Goal: Task Accomplishment & Management: Manage account settings

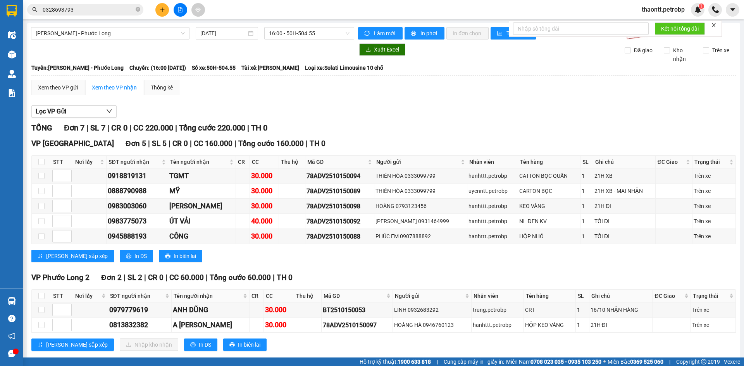
scroll to position [15, 0]
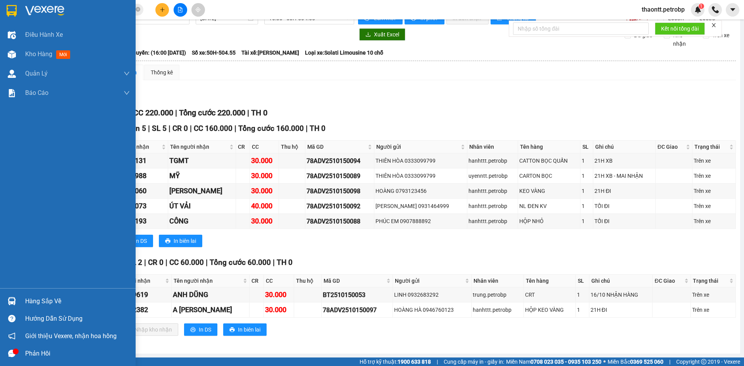
click at [19, 306] on div "Hàng sắp về" at bounding box center [68, 300] width 136 height 17
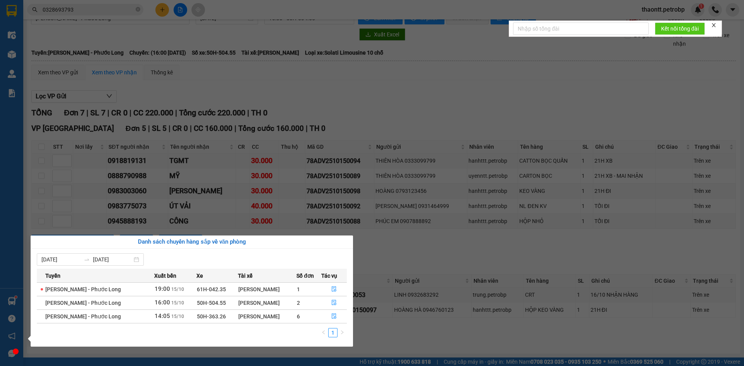
click at [387, 239] on section "Kết quả tìm kiếm ( 16 ) Bộ lọc Mã ĐH Trạng thái Món hàng Tổng cước Chưa cước Ng…" at bounding box center [372, 183] width 744 height 366
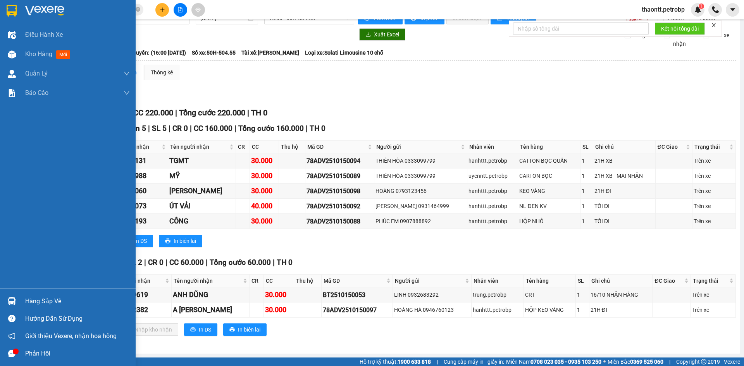
drag, startPoint x: 21, startPoint y: 300, endPoint x: 29, endPoint y: 299, distance: 9.0
click at [22, 300] on div "Hàng sắp về" at bounding box center [68, 300] width 136 height 17
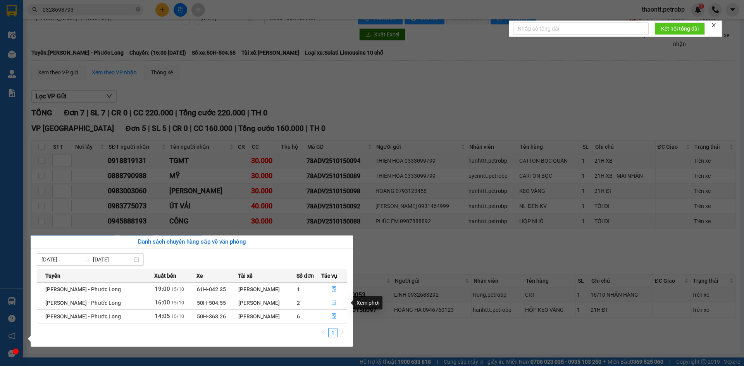
click at [337, 301] on button "button" at bounding box center [333, 303] width 25 height 12
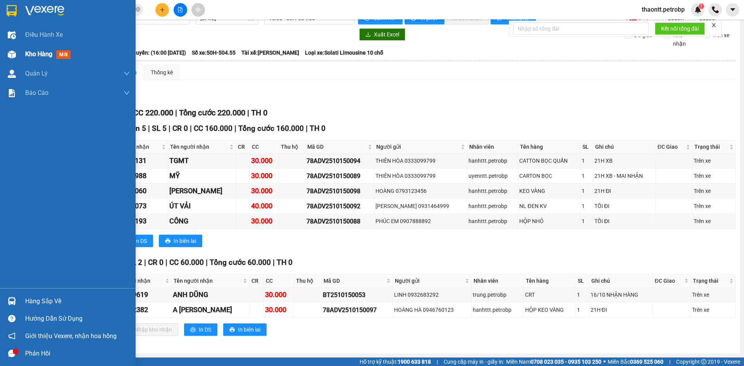
click at [19, 55] on div "Kho hàng mới" at bounding box center [68, 54] width 136 height 19
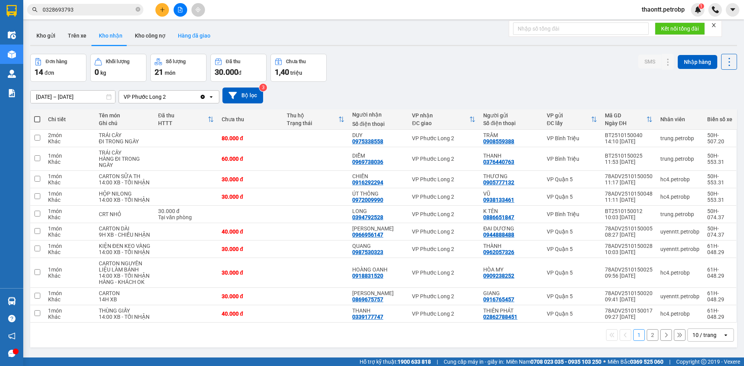
click at [183, 38] on button "Hàng đã giao" at bounding box center [194, 35] width 45 height 19
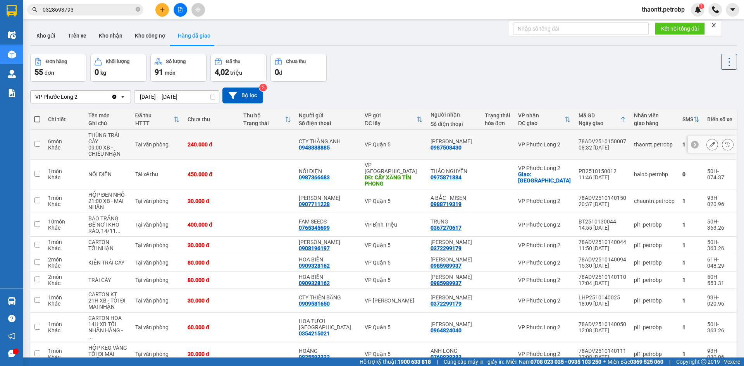
click at [274, 146] on td at bounding box center [266, 145] width 55 height 30
checkbox input "true"
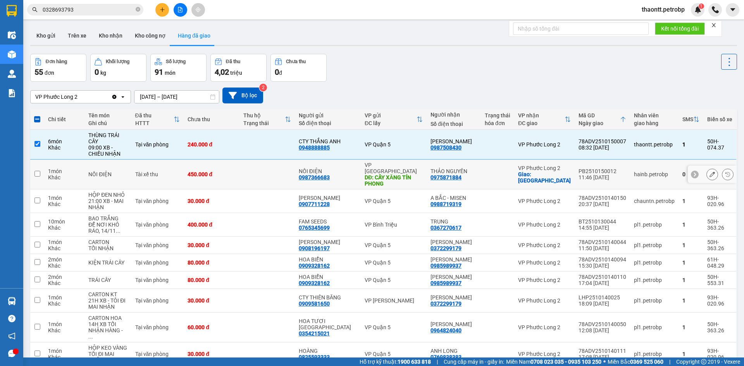
click at [267, 163] on td at bounding box center [266, 175] width 55 height 30
checkbox input "true"
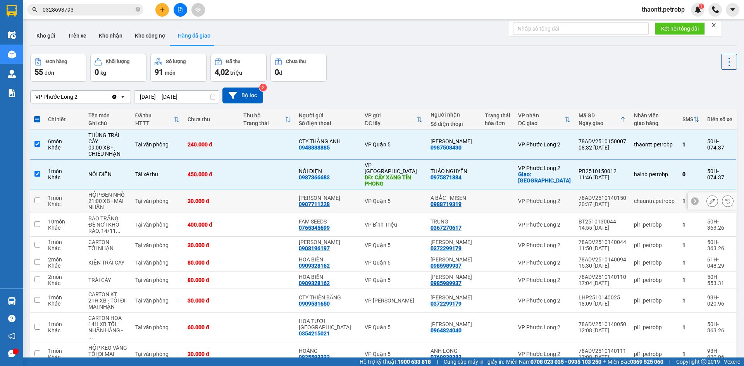
click at [259, 191] on td at bounding box center [266, 201] width 55 height 24
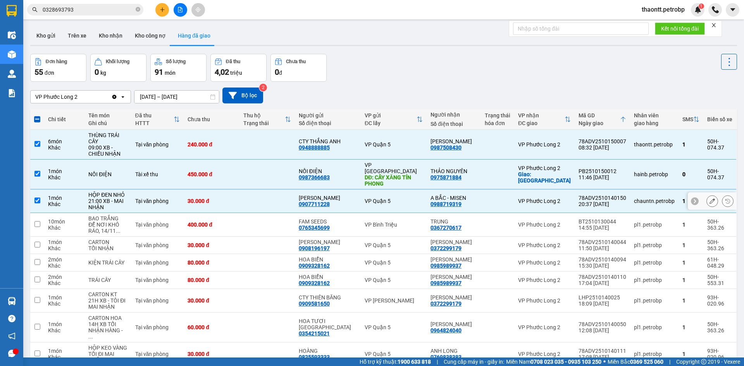
click at [259, 191] on td at bounding box center [266, 201] width 55 height 24
checkbox input "false"
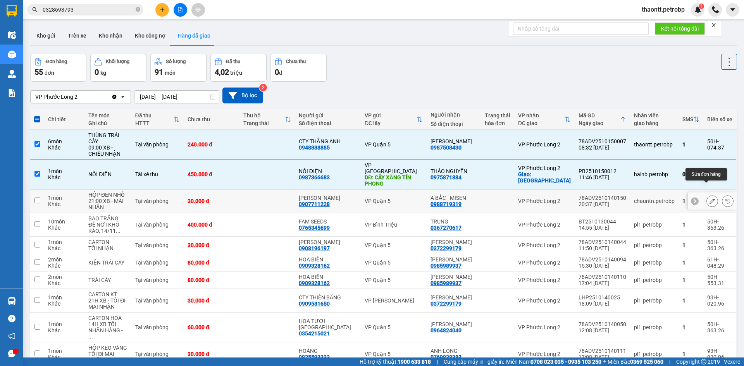
click at [709, 198] on icon at bounding box center [711, 200] width 5 height 5
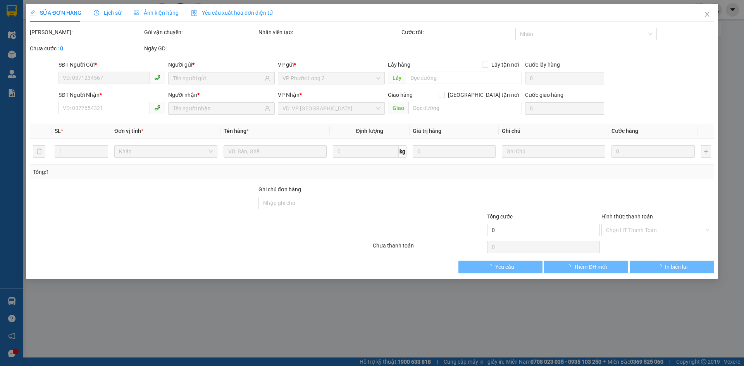
type input "0907711228"
type input "[PERSON_NAME]"
type input "0988719319"
type input "A BẮC - MISEN"
type input "30.000"
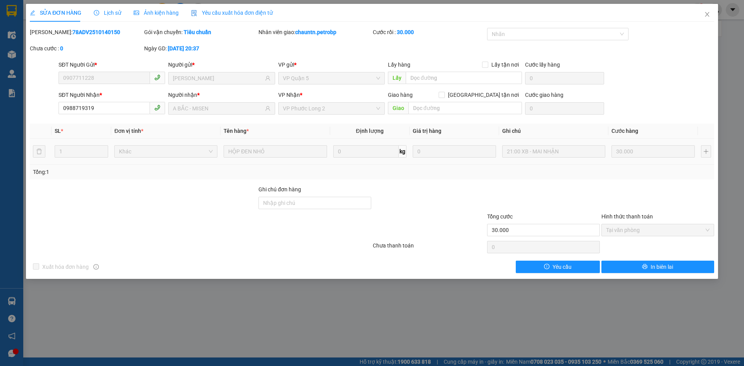
click at [113, 15] on span "Lịch sử" at bounding box center [107, 13] width 27 height 6
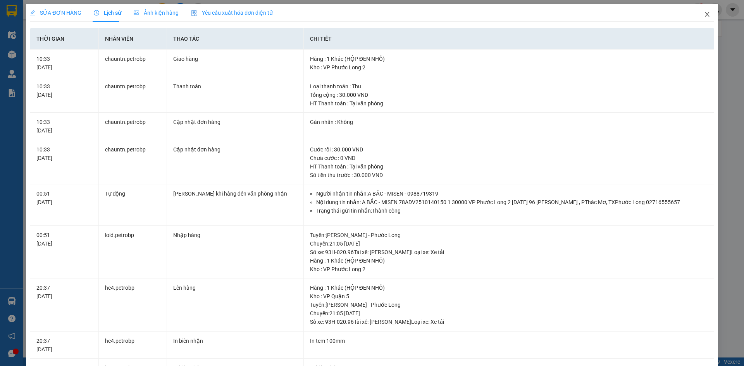
click at [704, 14] on icon "close" at bounding box center [707, 14] width 6 height 6
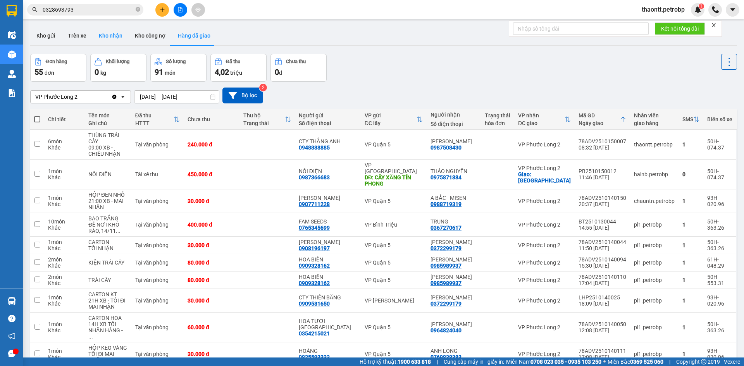
click at [102, 38] on button "Kho nhận" at bounding box center [111, 35] width 36 height 19
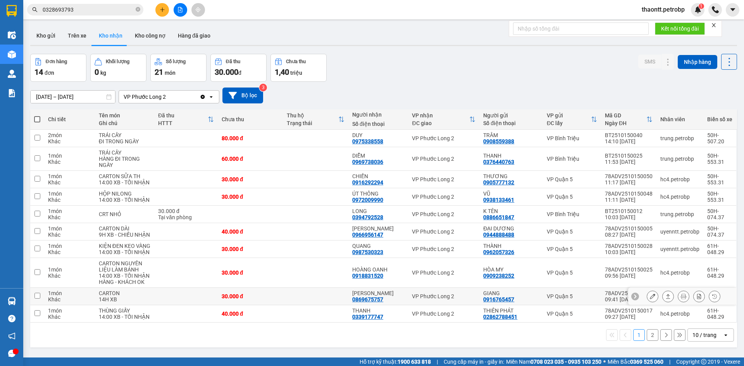
click at [336, 296] on td at bounding box center [315, 296] width 65 height 17
checkbox input "true"
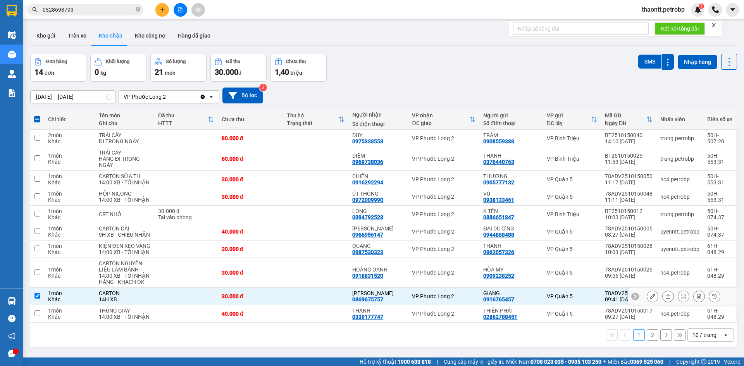
click at [647, 299] on button at bounding box center [652, 297] width 11 height 14
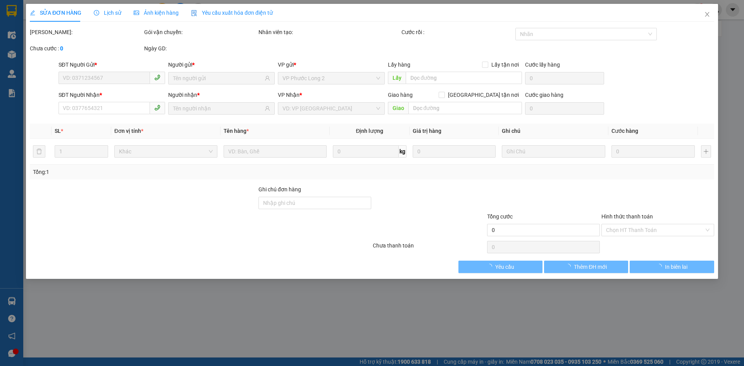
type input "0916765457"
type input "GIANG"
type input "0869675757"
type input "[PERSON_NAME]"
type input "30.000"
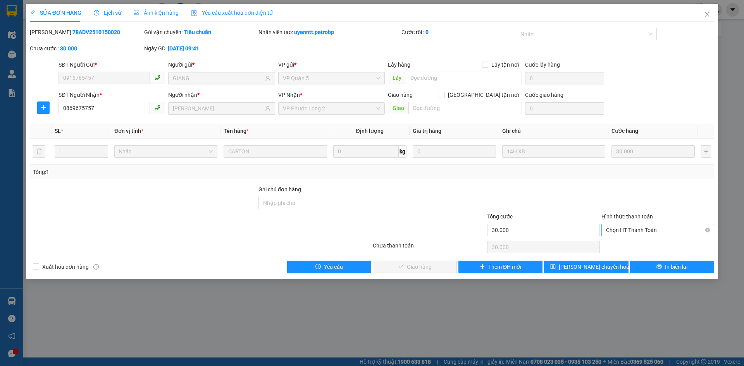
click at [635, 228] on span "Chọn HT Thanh Toán" at bounding box center [657, 230] width 103 height 12
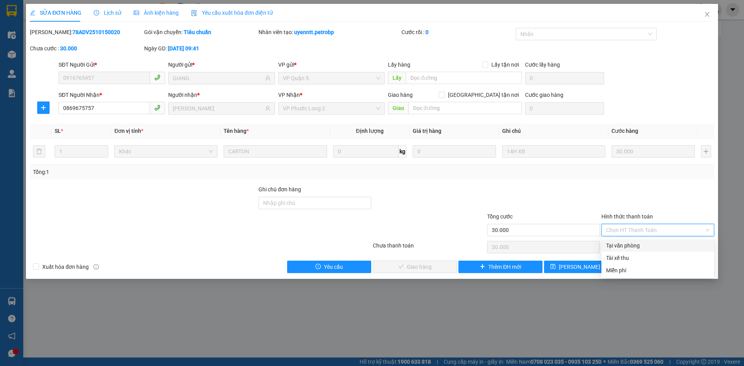
click at [631, 245] on div "Tại văn phòng" at bounding box center [657, 245] width 103 height 9
type input "0"
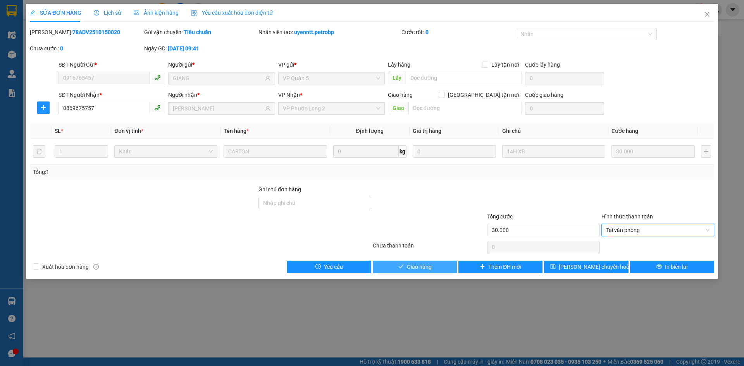
click at [409, 265] on span "Giao hàng" at bounding box center [419, 267] width 25 height 9
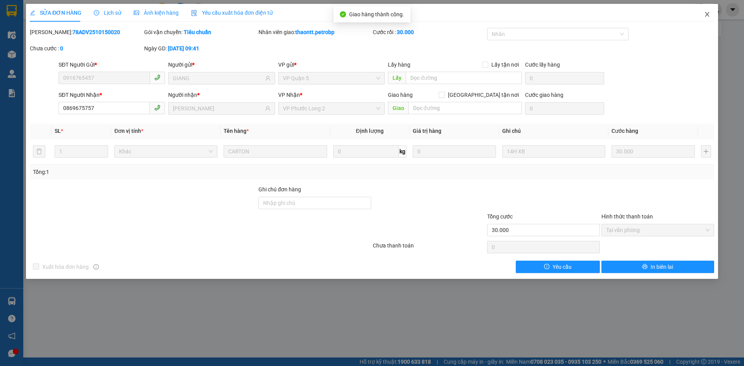
click at [705, 13] on icon "close" at bounding box center [706, 14] width 4 height 5
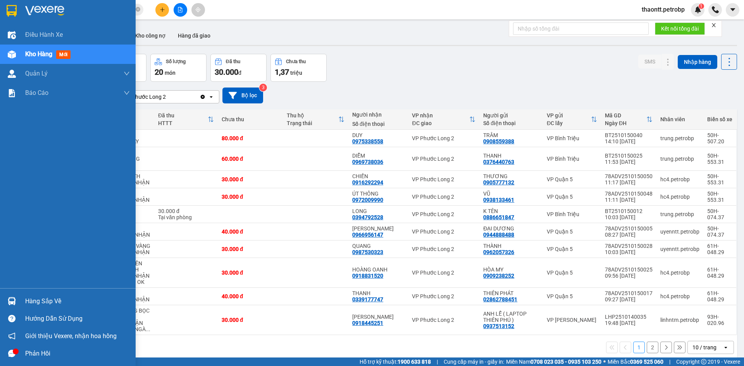
click at [59, 304] on div "Hàng sắp về" at bounding box center [77, 301] width 105 height 12
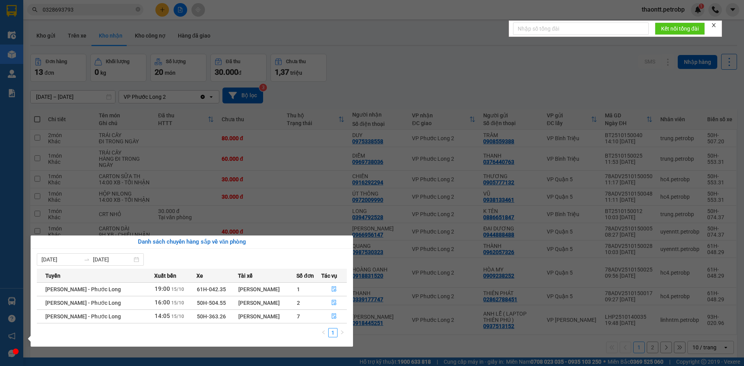
click at [18, 58] on div "Điều hành xe Kho hàng mới Quản [PERSON_NAME] lý chuyến Quản lý khách hàng Quản …" at bounding box center [11, 183] width 23 height 366
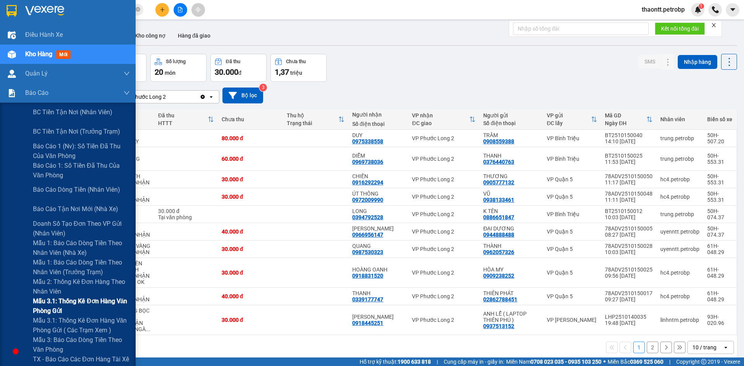
click at [50, 312] on span "Mẫu 3.1: Thống kê đơn hàng văn phòng gửi" at bounding box center [81, 305] width 97 height 19
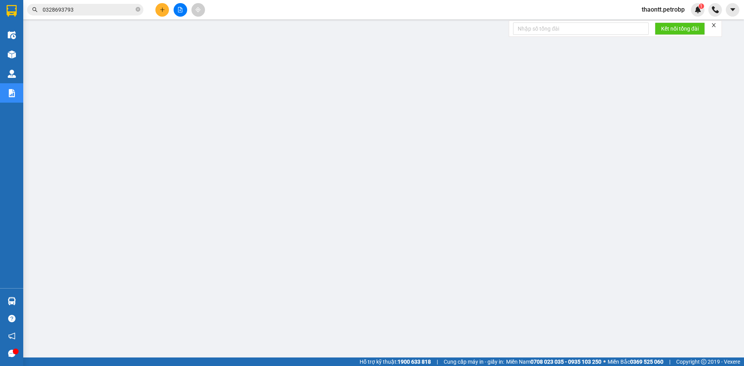
scroll to position [18, 0]
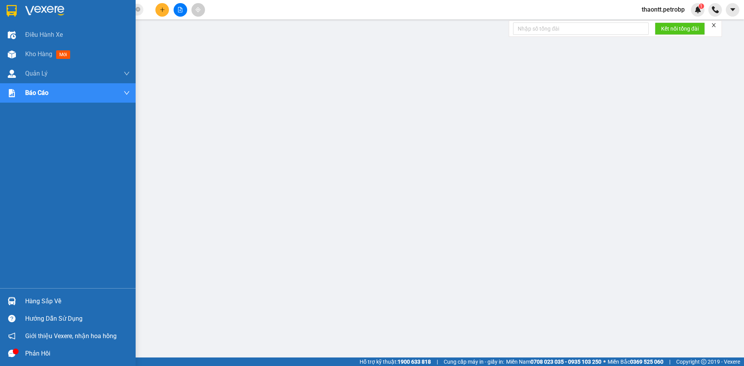
click at [32, 305] on div "Hàng sắp về" at bounding box center [77, 301] width 105 height 12
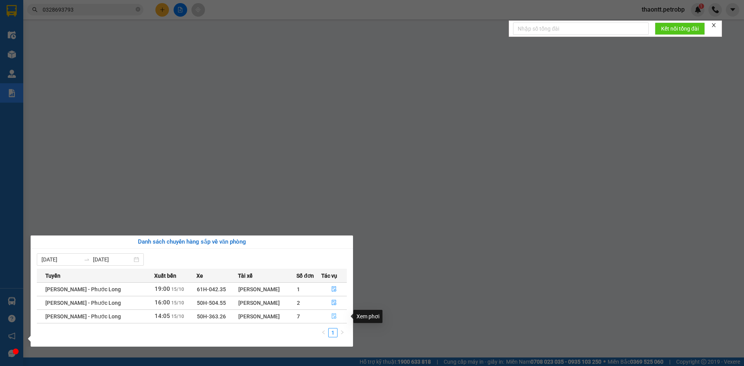
click at [338, 315] on button "button" at bounding box center [333, 316] width 25 height 12
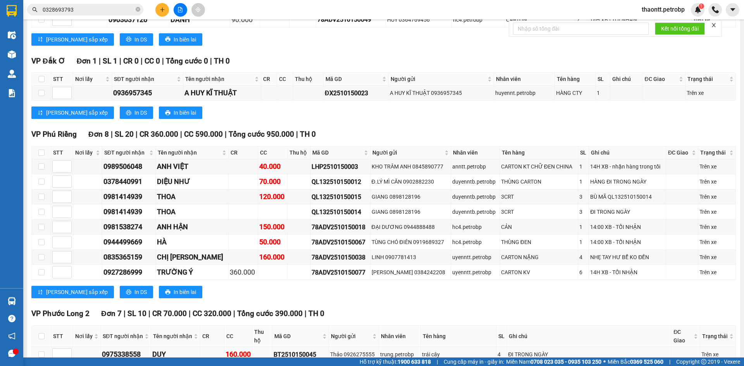
scroll to position [1615, 0]
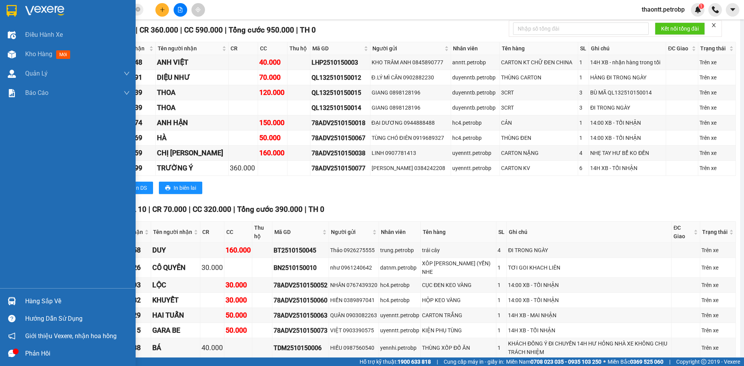
click at [47, 298] on div "Hàng sắp về" at bounding box center [77, 301] width 105 height 12
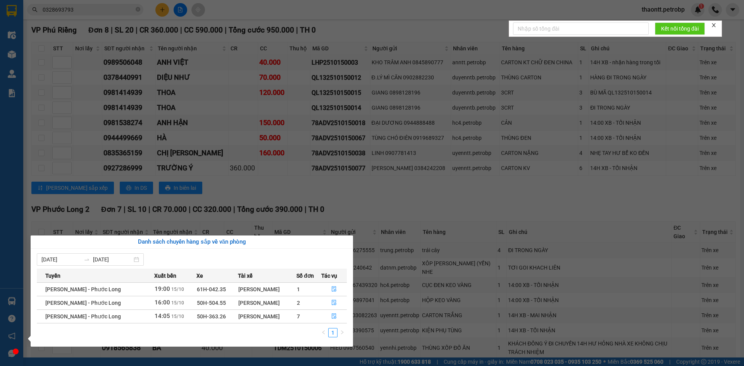
click at [416, 129] on section "Kết quả tìm kiếm ( 16 ) Bộ lọc Mã ĐH Trạng thái Món hàng Tổng cước Chưa cước Ng…" at bounding box center [372, 183] width 744 height 366
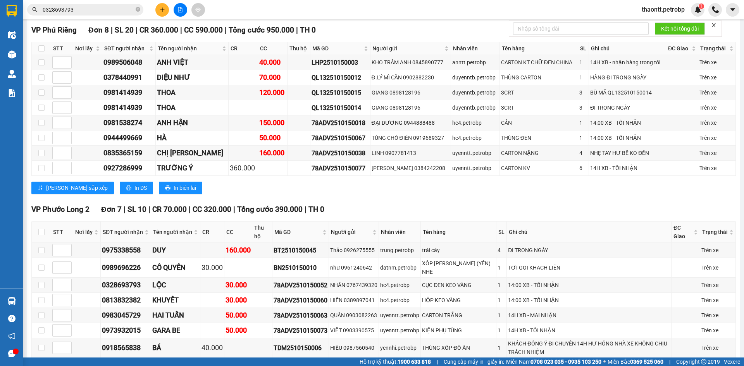
click at [414, 182] on div "[PERSON_NAME] sắp xếp In DS In biên lai" at bounding box center [383, 188] width 704 height 12
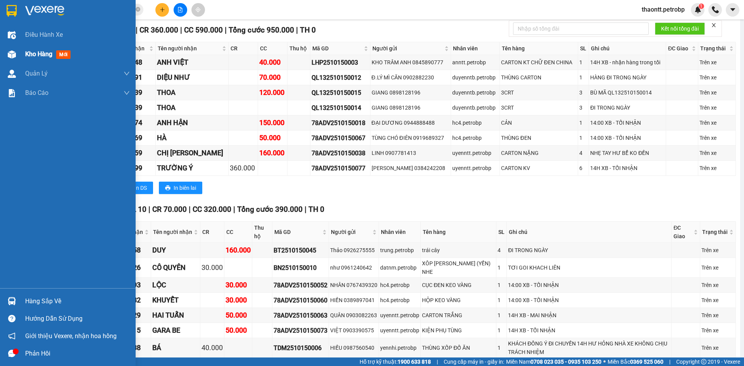
click at [52, 53] on span "Kho hàng" at bounding box center [38, 53] width 27 height 7
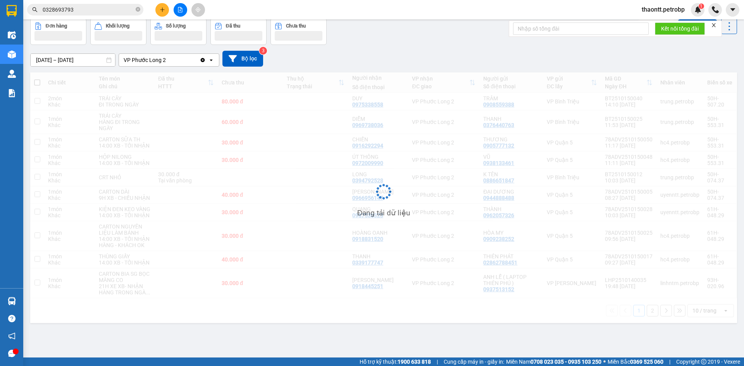
scroll to position [36, 0]
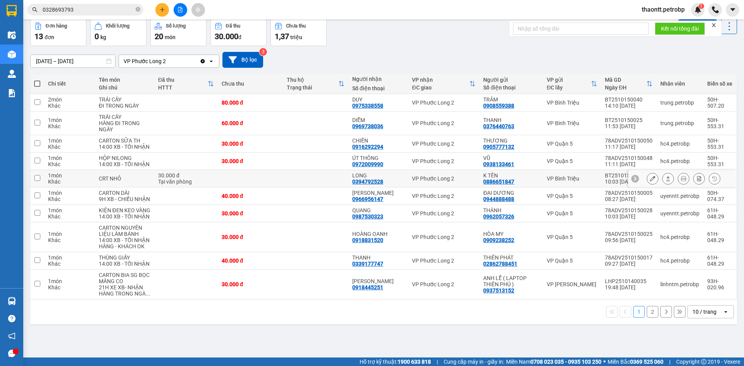
click at [232, 184] on td at bounding box center [250, 178] width 65 height 17
checkbox input "true"
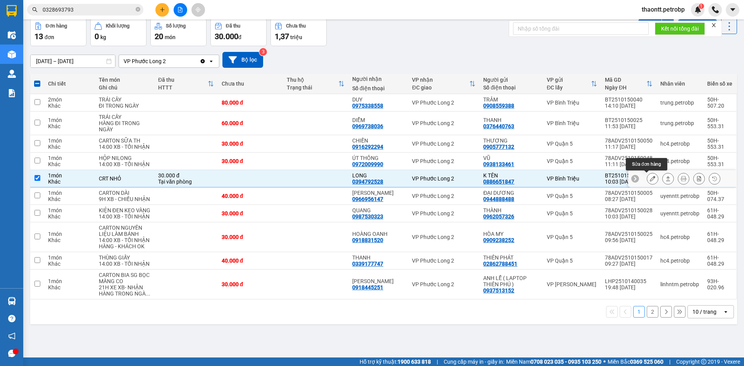
click at [649, 178] on button at bounding box center [652, 179] width 11 height 14
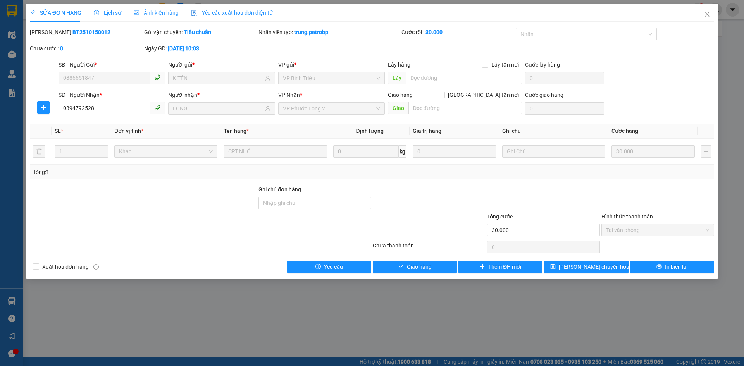
click at [638, 222] on div "Hình thức thanh toán" at bounding box center [657, 218] width 113 height 12
click at [427, 268] on span "Giao hàng" at bounding box center [419, 267] width 25 height 9
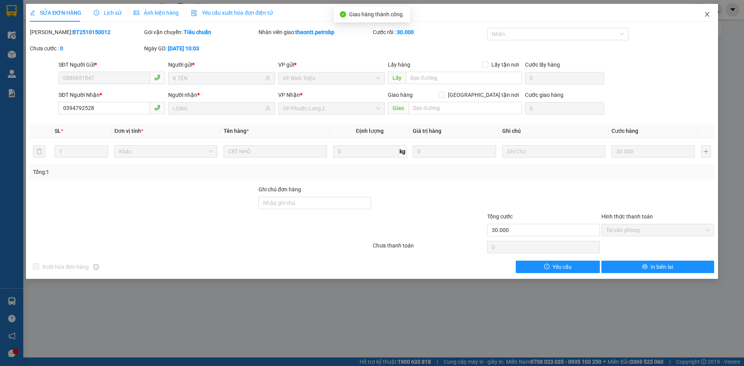
click at [711, 14] on span "Close" at bounding box center [707, 15] width 22 height 22
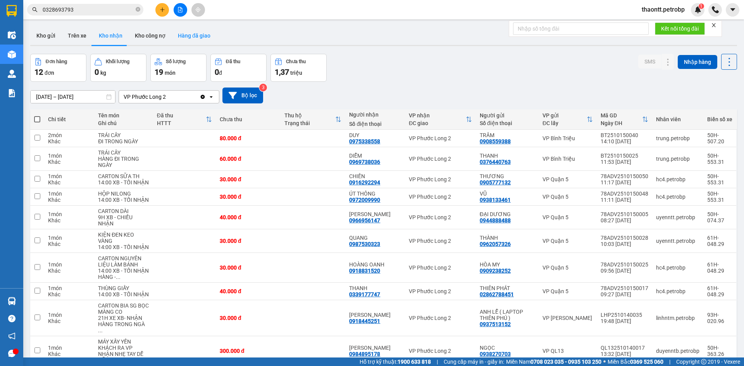
click at [195, 33] on button "Hàng đã giao" at bounding box center [194, 35] width 45 height 19
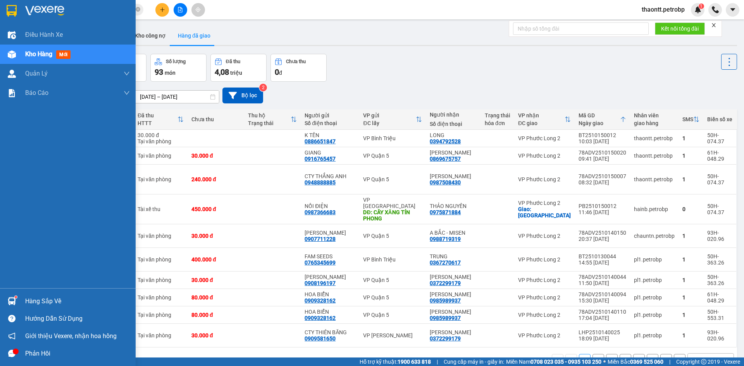
click at [24, 300] on div "Hàng sắp về" at bounding box center [68, 300] width 136 height 17
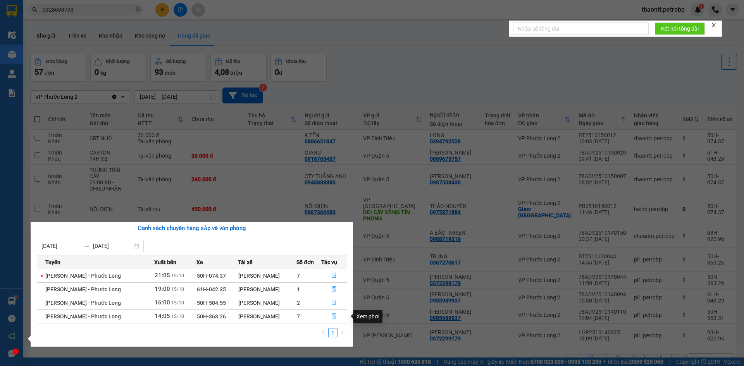
click at [337, 316] on button "button" at bounding box center [333, 316] width 25 height 12
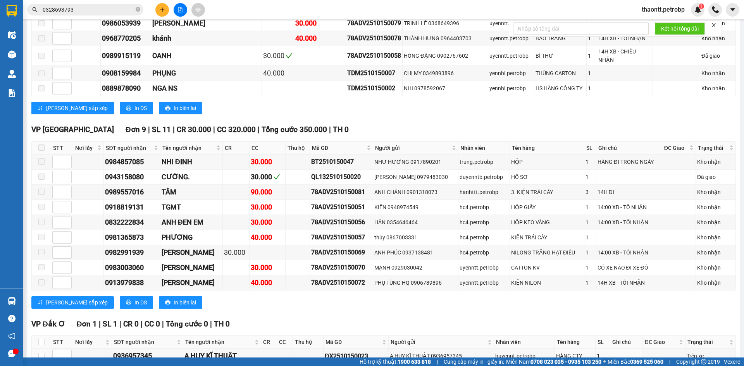
scroll to position [1510, 0]
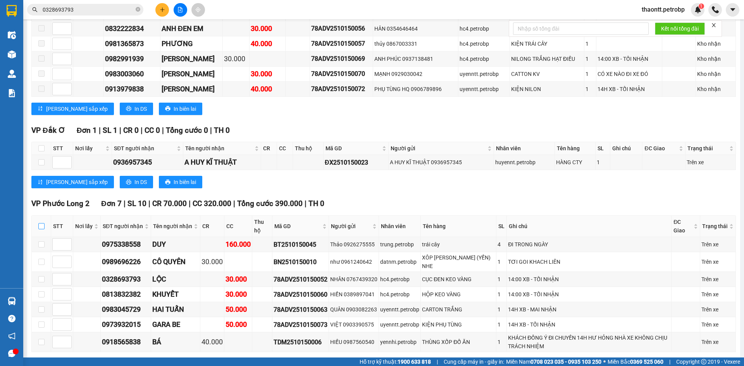
click at [38, 223] on input "checkbox" at bounding box center [41, 226] width 6 height 6
checkbox input "true"
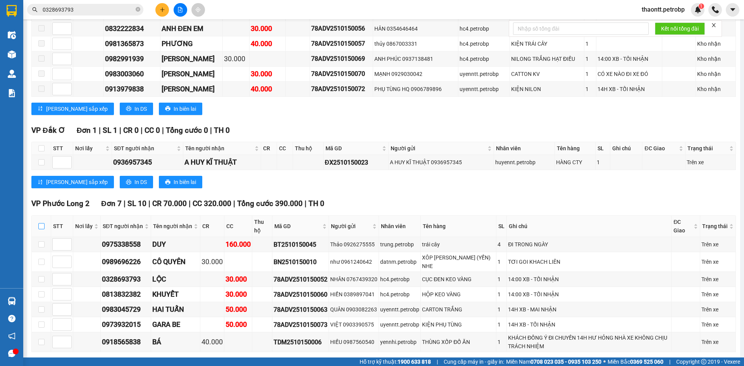
checkbox input "true"
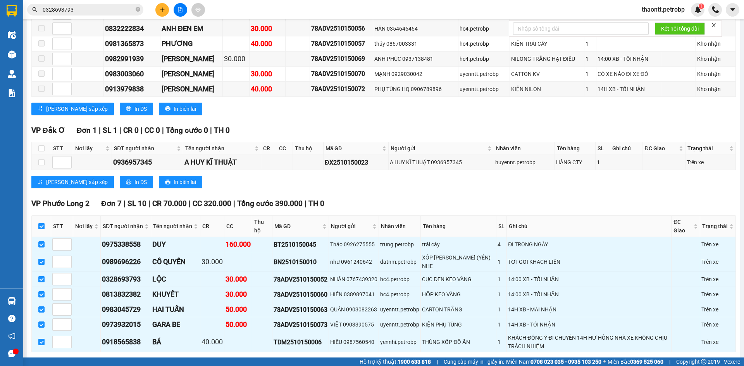
click at [134, 360] on span "Nhập kho nhận" at bounding box center [153, 364] width 38 height 9
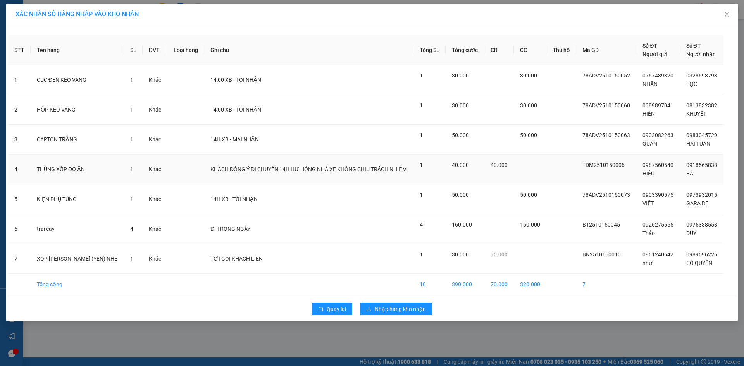
click at [396, 167] on div "KHÁCH ĐỒNG Ý ĐI CHUYẾN 14H HƯ HỎNG NHÀ XE KHÔNG CHỊU TRÁCH NHIỆM" at bounding box center [308, 169] width 197 height 9
click at [405, 310] on span "Nhập hàng kho nhận" at bounding box center [399, 309] width 51 height 9
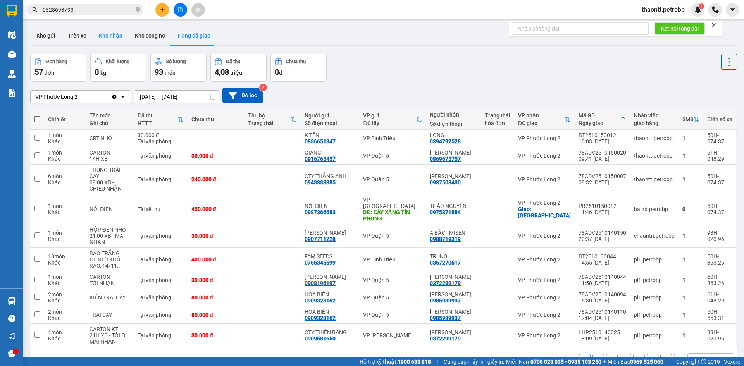
click at [106, 39] on button "Kho nhận" at bounding box center [111, 35] width 36 height 19
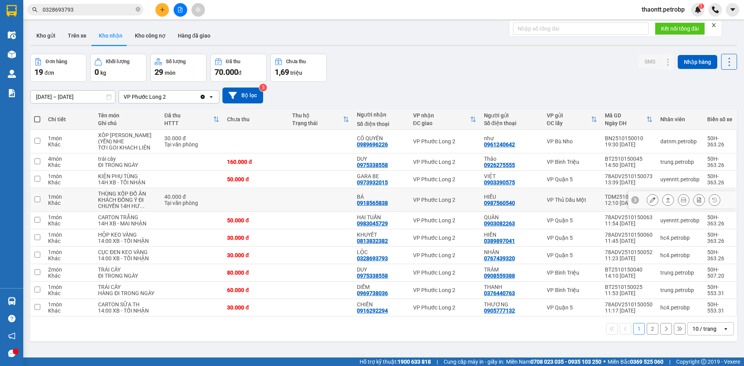
click at [357, 203] on div "0918565838" at bounding box center [372, 203] width 31 height 6
copy div "0918565838"
click at [364, 200] on div "0918565838" at bounding box center [372, 203] width 31 height 6
click at [357, 165] on div "0975338558" at bounding box center [372, 165] width 31 height 6
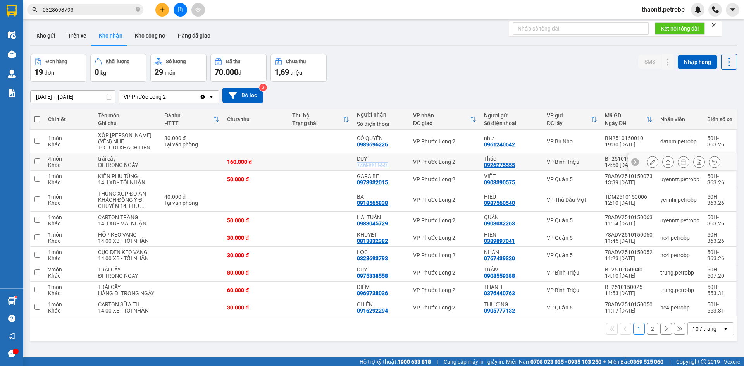
click at [357, 165] on div "0975338558" at bounding box center [372, 165] width 31 height 6
copy div "0975338558"
click at [336, 163] on td at bounding box center [320, 161] width 65 height 17
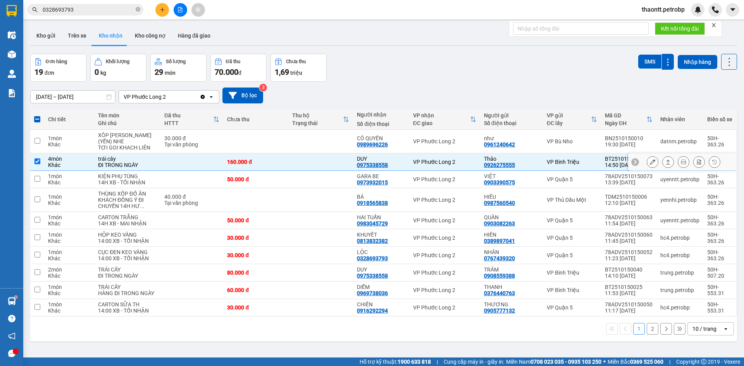
click at [328, 167] on td at bounding box center [320, 161] width 65 height 17
checkbox input "false"
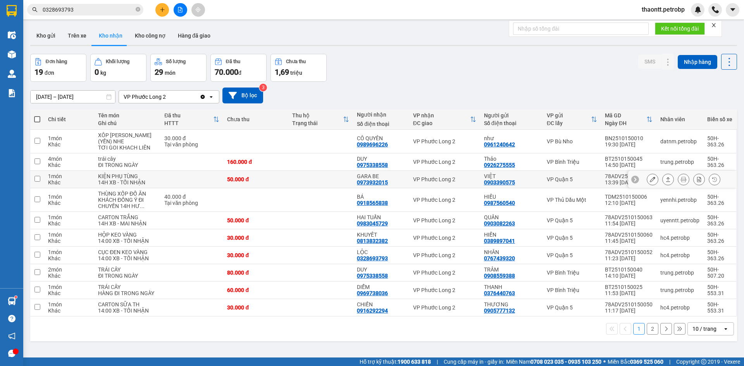
click at [327, 183] on td at bounding box center [320, 179] width 65 height 17
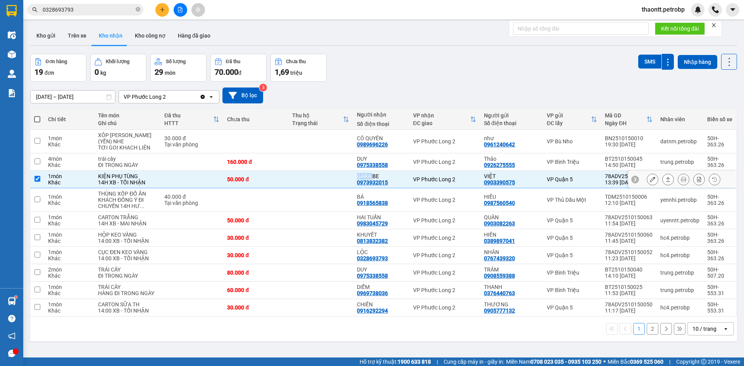
click at [327, 183] on td at bounding box center [320, 179] width 65 height 17
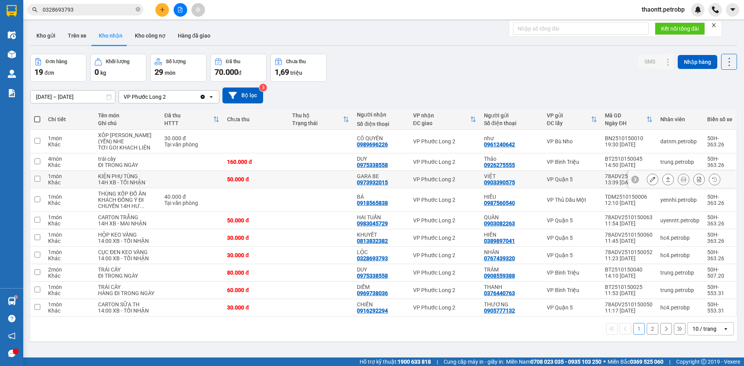
click at [327, 183] on td at bounding box center [320, 179] width 65 height 17
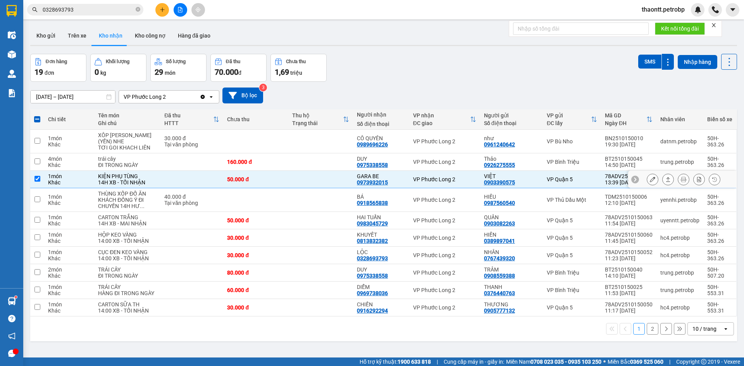
click at [327, 183] on td at bounding box center [320, 179] width 65 height 17
checkbox input "false"
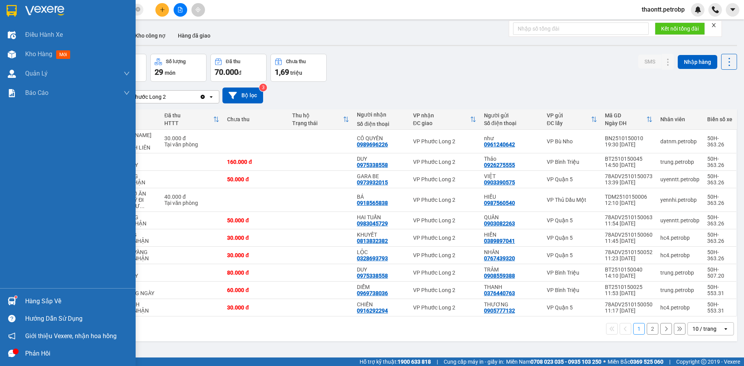
click at [19, 299] on div "Hàng sắp về" at bounding box center [68, 300] width 136 height 17
click at [5, 302] on div "Điều hành xe Kho hàng mới Quản [PERSON_NAME] lý chuyến Quản lý khách hàng Quản …" at bounding box center [68, 183] width 136 height 366
click at [12, 302] on img at bounding box center [12, 301] width 8 height 8
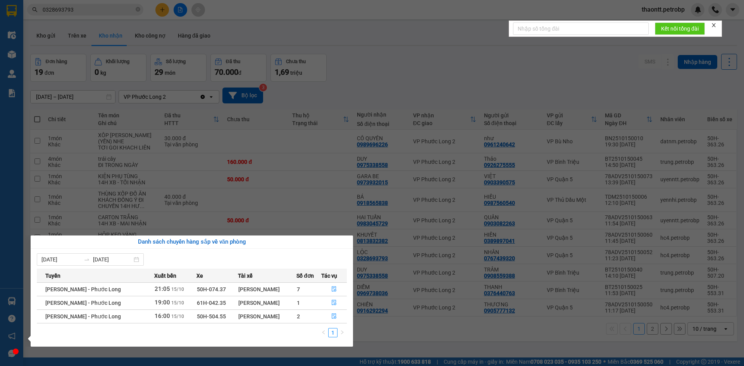
click at [600, 49] on section "Kết quả tìm kiếm ( 16 ) Bộ lọc Mã ĐH Trạng thái Món hàng Tổng cước Chưa cước Ng…" at bounding box center [372, 183] width 744 height 366
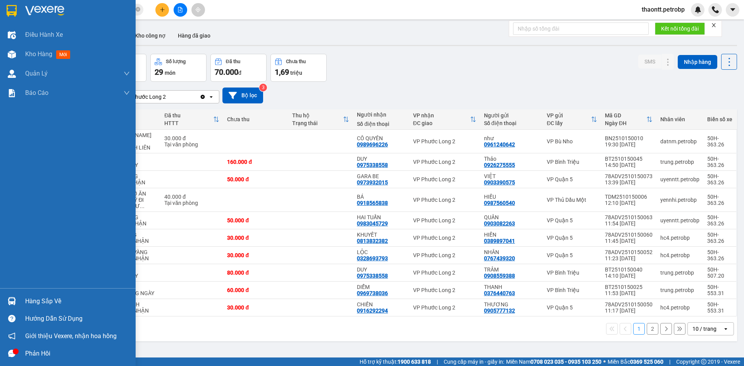
click at [20, 305] on div "Hàng sắp về" at bounding box center [68, 300] width 136 height 17
click at [14, 303] on div "Điều hành xe Kho hàng mới Quản [PERSON_NAME] lý chuyến Quản lý khách hàng Quản …" at bounding box center [68, 183] width 136 height 366
